Goal: Information Seeking & Learning: Learn about a topic

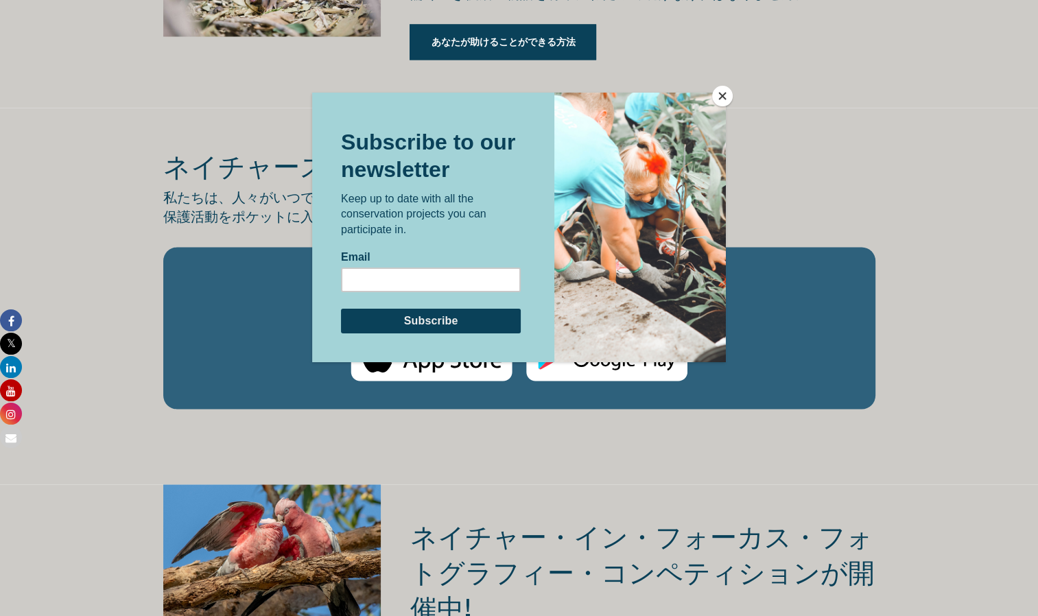
scroll to position [2250, 0]
click at [725, 91] on button "閉める" at bounding box center [722, 96] width 21 height 21
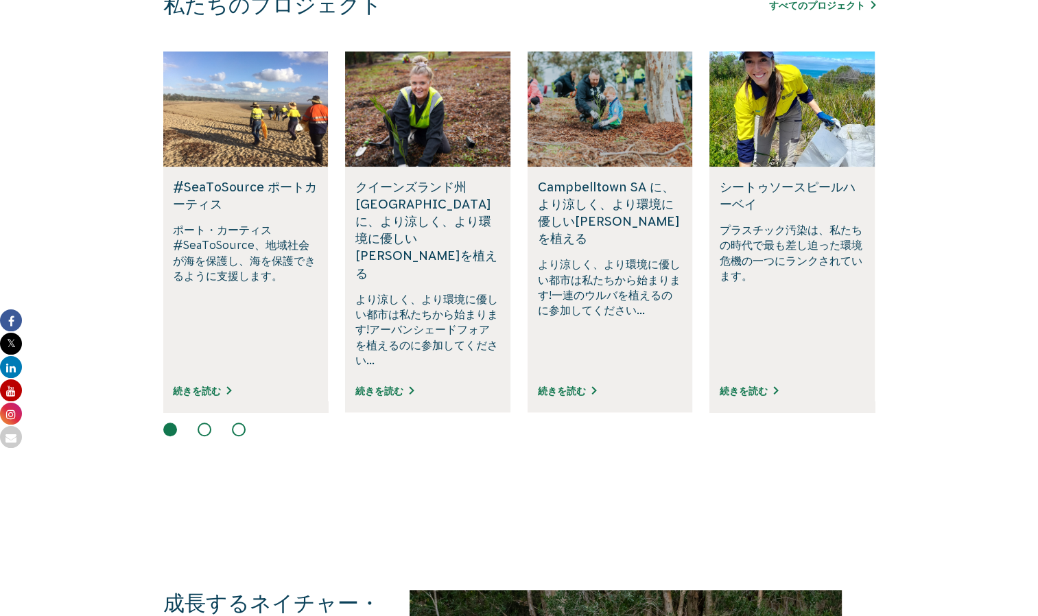
scroll to position [858, 0]
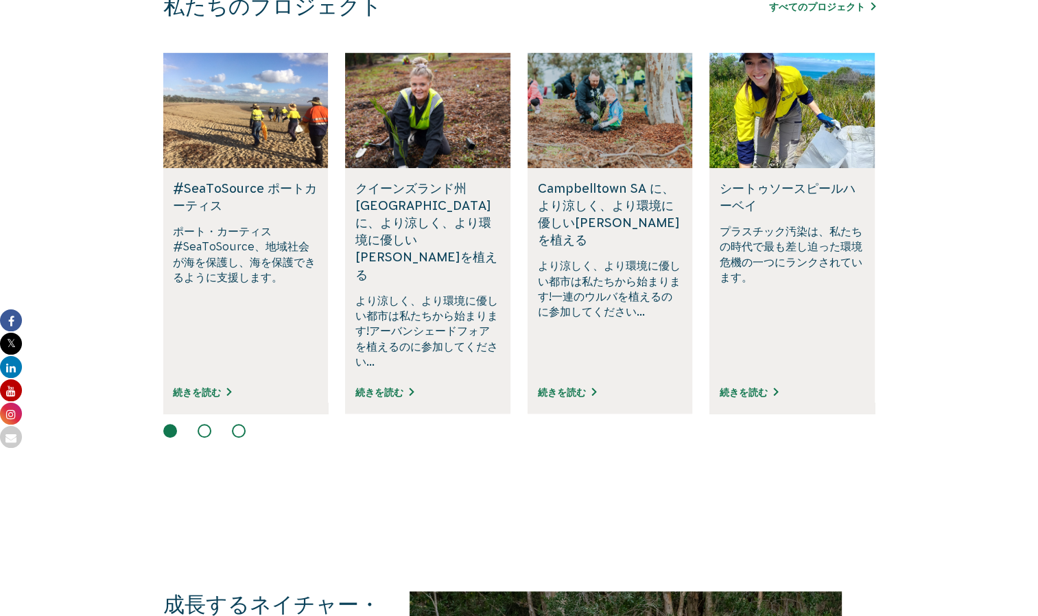
click at [221, 384] on div "続きを読む" at bounding box center [245, 399] width 145 height 30
click at [213, 387] on link "続きを読む" at bounding box center [202, 392] width 58 height 11
